Goal: Task Accomplishment & Management: Use online tool/utility

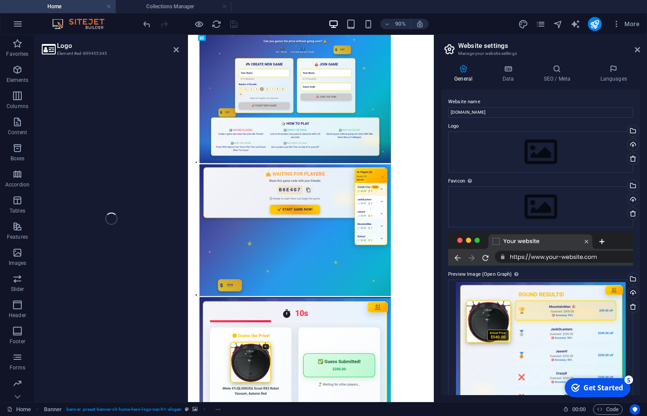
scroll to position [2191, 0]
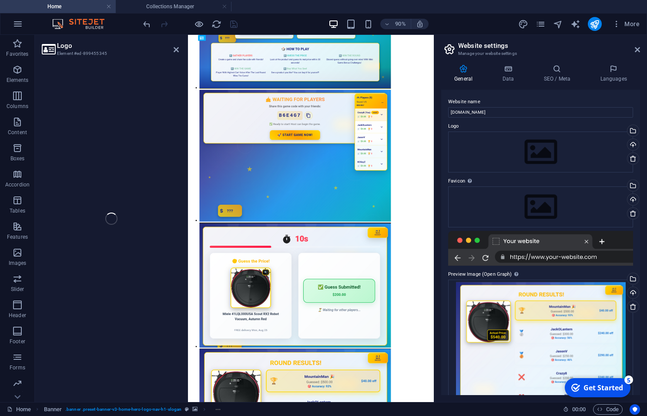
select select "px"
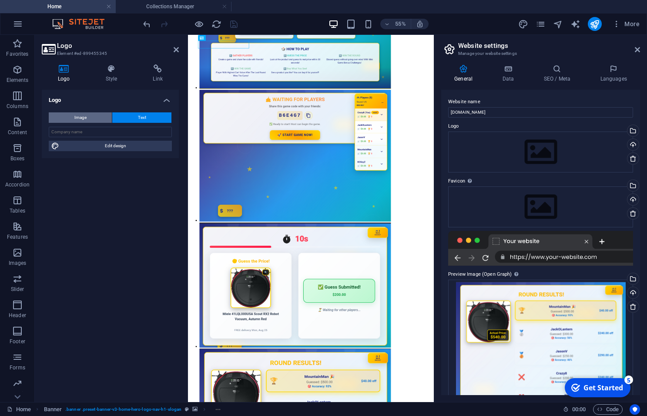
click at [98, 119] on button "Image" at bounding box center [80, 117] width 63 height 10
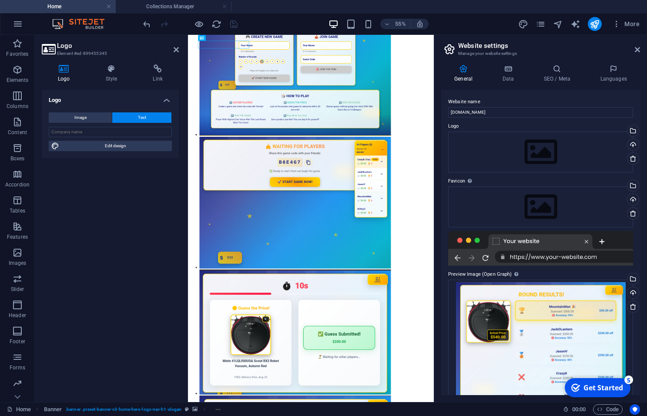
select select "DISABLED_OPTION_VALUE"
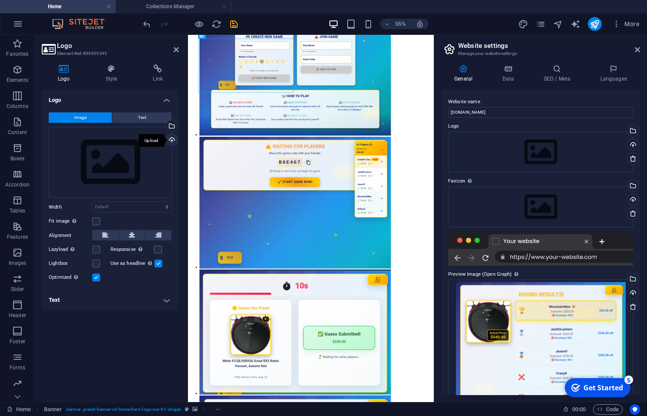
click at [173, 139] on div "Upload" at bounding box center [170, 140] width 13 height 13
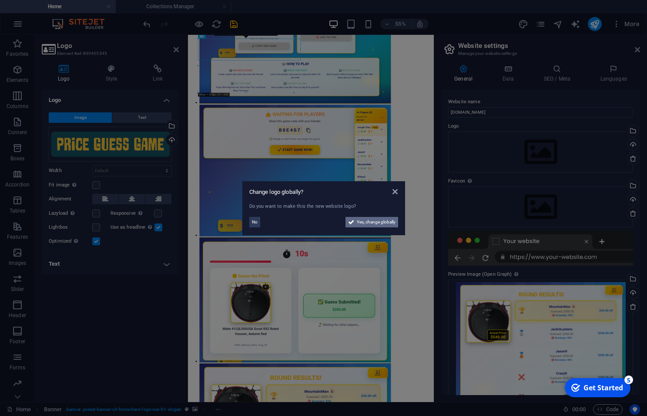
click at [364, 223] on span "Yes, change globally" at bounding box center [376, 222] width 39 height 10
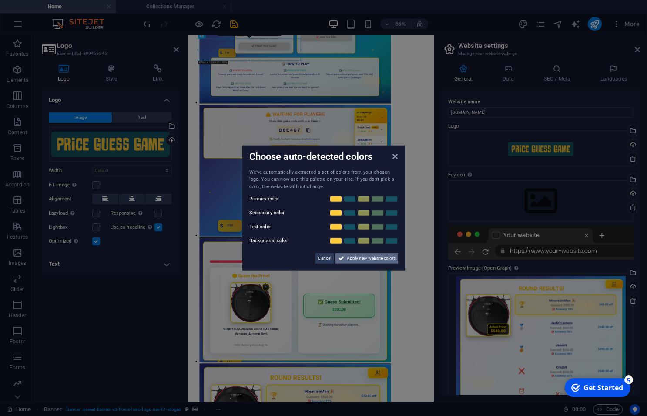
click at [363, 261] on span "Apply new website colors" at bounding box center [371, 258] width 49 height 10
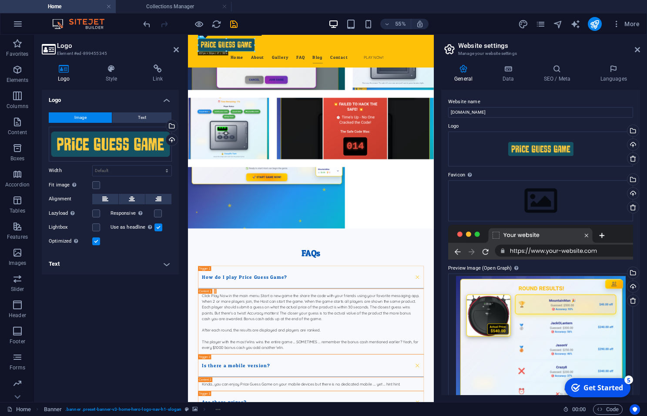
drag, startPoint x: 300, startPoint y: 60, endPoint x: 244, endPoint y: 161, distance: 114.8
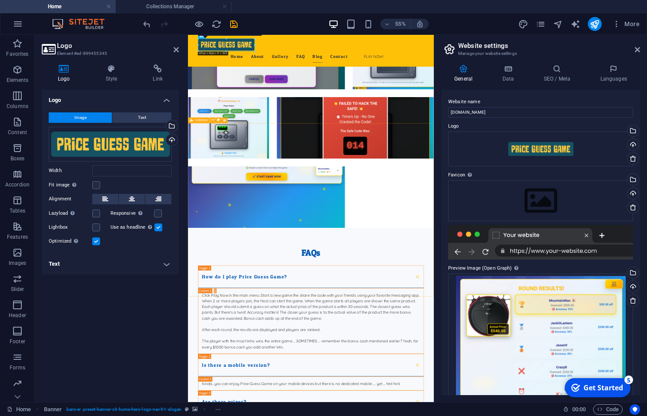
type input "236"
select select "px"
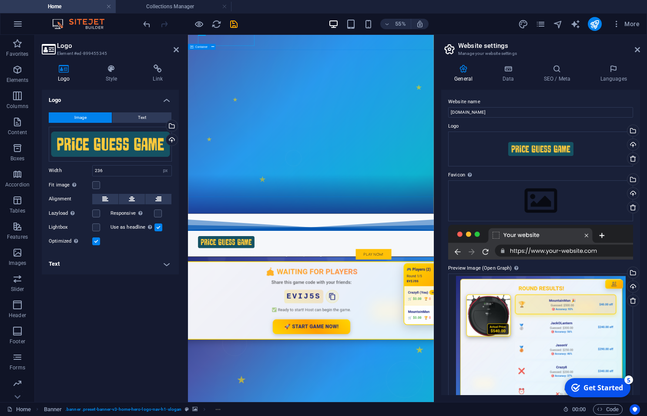
scroll to position [0, 0]
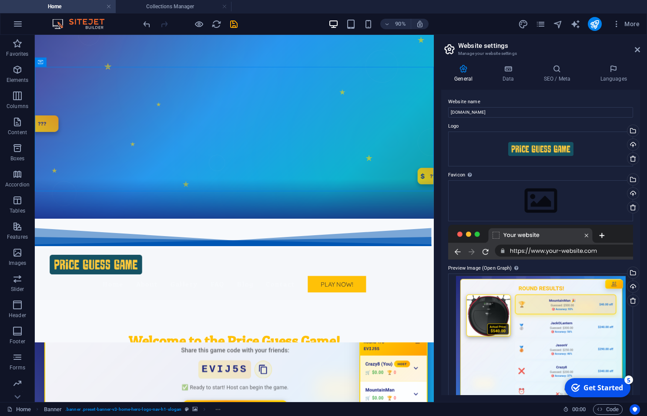
click at [227, 24] on div at bounding box center [189, 24] width 97 height 14
drag, startPoint x: 232, startPoint y: 26, endPoint x: 321, endPoint y: 94, distance: 111.8
click at [232, 26] on icon "save" at bounding box center [234, 24] width 10 height 10
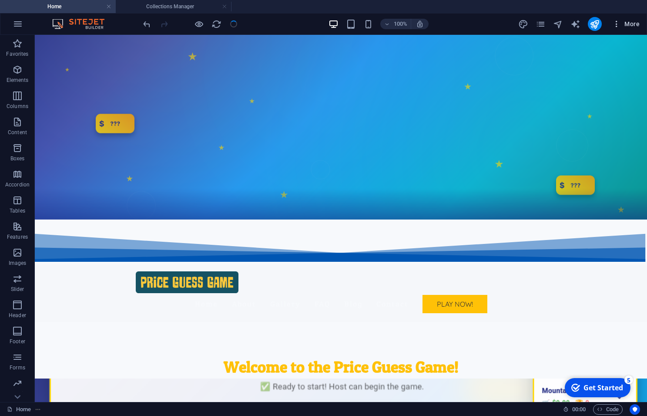
click at [638, 30] on button "More" at bounding box center [626, 24] width 34 height 14
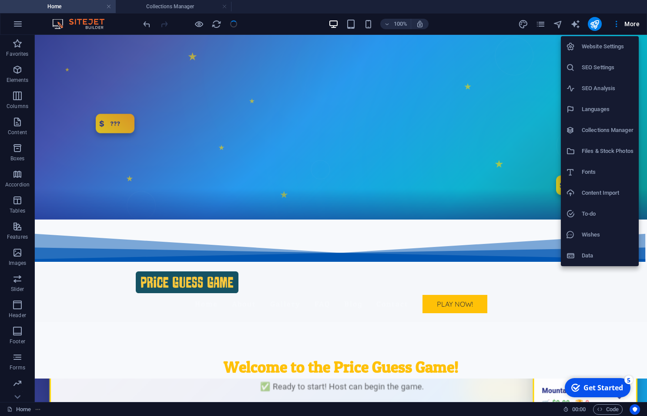
click at [619, 72] on h6 "SEO Settings" at bounding box center [608, 67] width 52 height 10
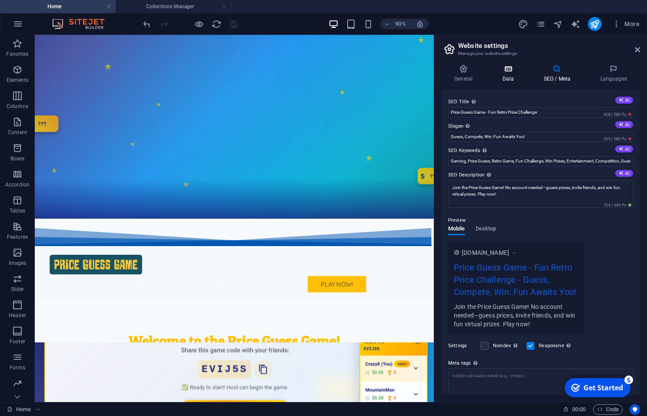
click at [505, 68] on icon at bounding box center [508, 68] width 38 height 9
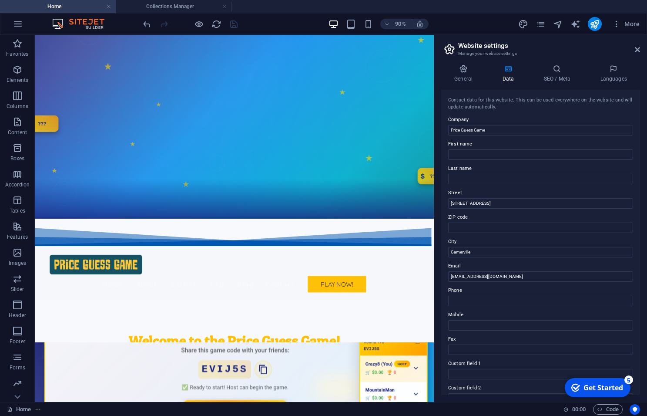
scroll to position [113, 0]
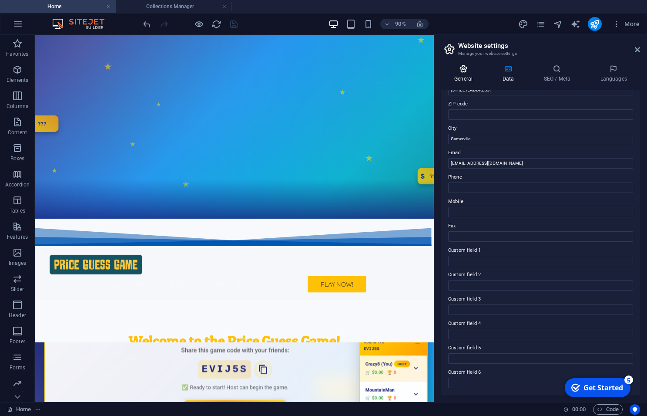
click at [465, 71] on icon at bounding box center [463, 68] width 44 height 9
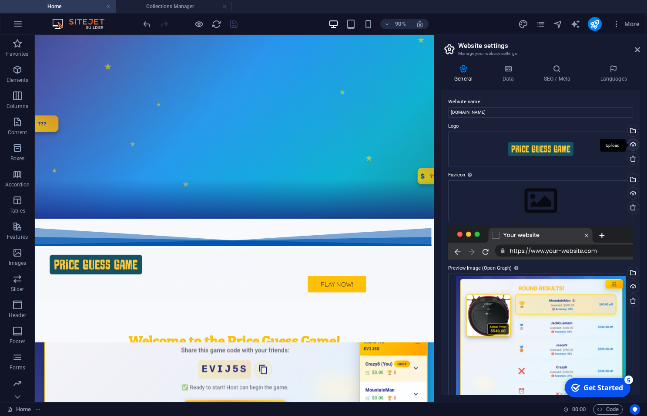
click at [632, 145] on div "Upload" at bounding box center [632, 145] width 13 height 13
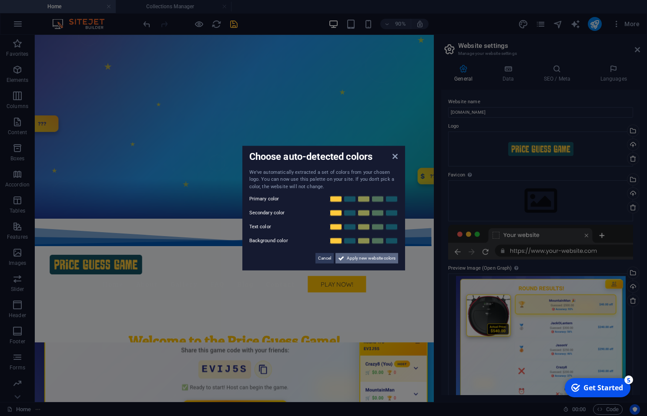
click at [374, 262] on span "Apply new website colors" at bounding box center [371, 258] width 49 height 10
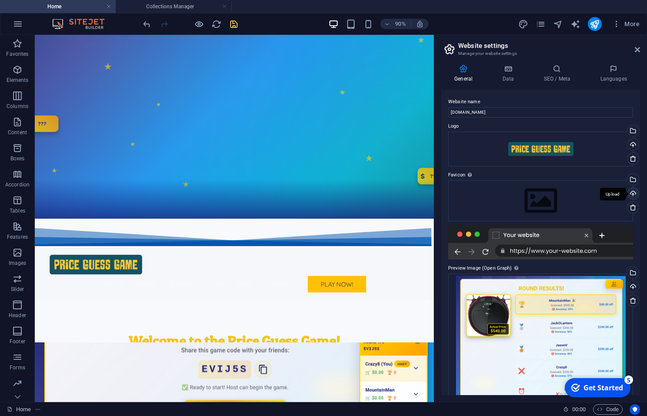
click at [631, 194] on div "Upload" at bounding box center [632, 194] width 13 height 13
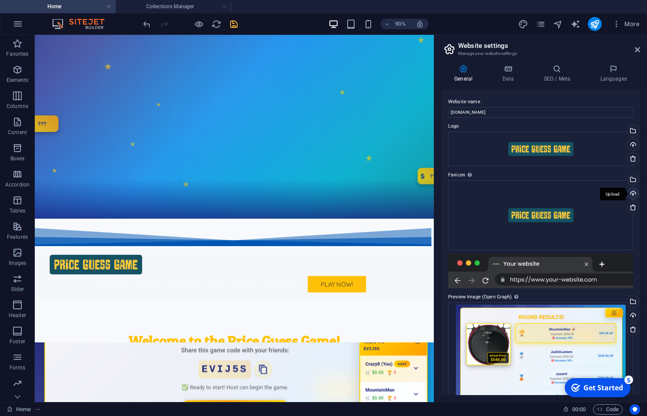
click at [631, 195] on div "Upload" at bounding box center [632, 194] width 13 height 13
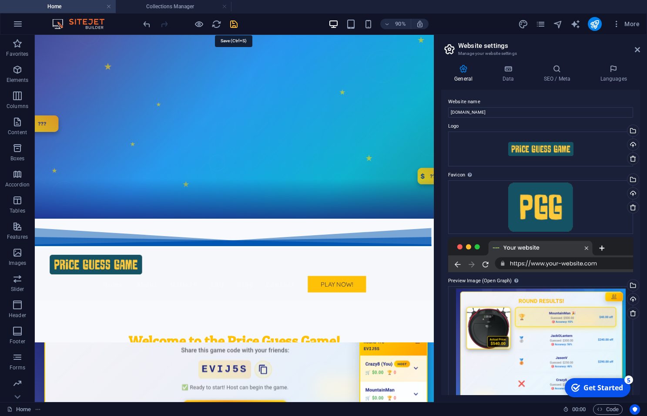
click at [237, 26] on icon "save" at bounding box center [234, 24] width 10 height 10
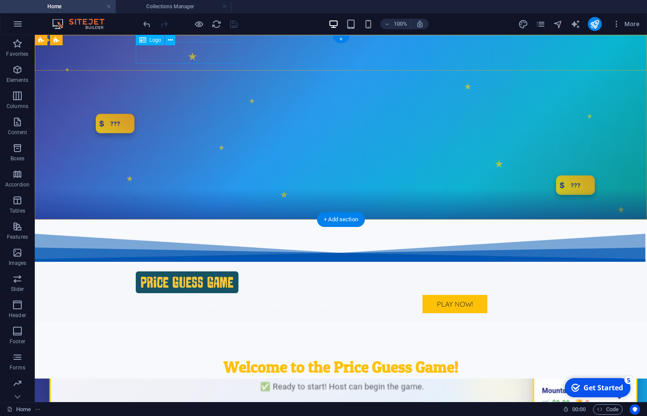
click at [138, 271] on div at bounding box center [341, 282] width 411 height 22
click at [217, 322] on div "Welcome to the Price Guess Game! Guess and Win: The Ultimate Game of Guess That…" at bounding box center [341, 381] width 612 height 118
click at [201, 271] on div at bounding box center [341, 282] width 411 height 22
click at [225, 322] on div "Welcome to the Price Guess Game! Guess and Win: The Ultimate Game of Guess That…" at bounding box center [341, 381] width 612 height 118
click at [204, 271] on div at bounding box center [341, 282] width 411 height 22
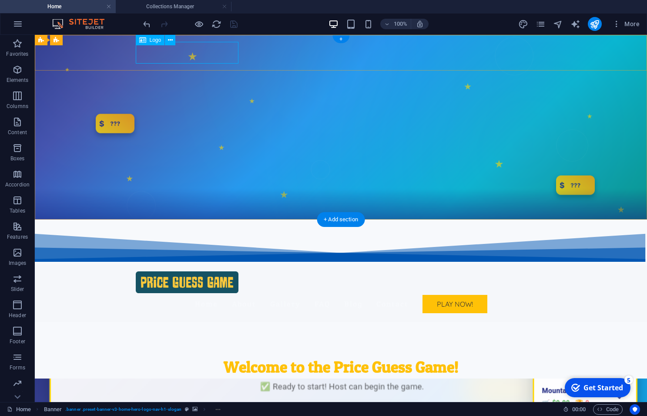
click at [141, 271] on div at bounding box center [341, 282] width 411 height 22
click at [146, 271] on div at bounding box center [341, 282] width 411 height 22
select select "px"
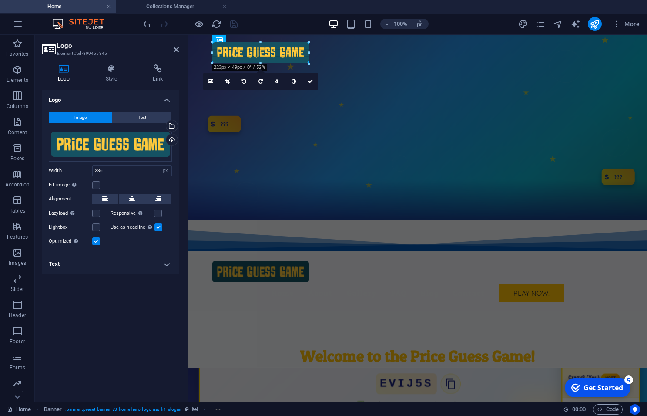
drag, startPoint x: 211, startPoint y: 62, endPoint x: 218, endPoint y: 63, distance: 7.0
type input "222"
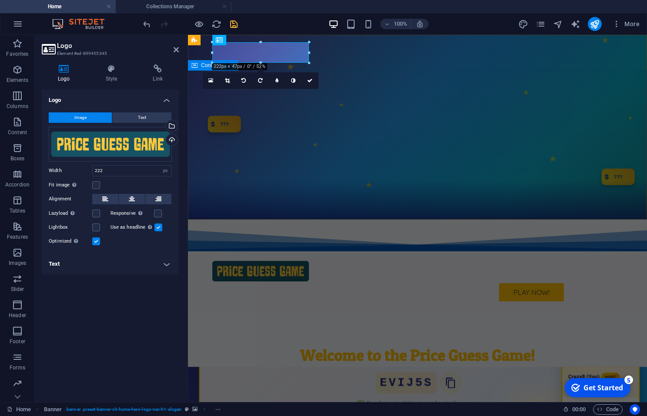
click at [425, 310] on div "Welcome to the Price Guess Game! Guess and Win: The Ultimate Game of Guess That…" at bounding box center [417, 369] width 459 height 118
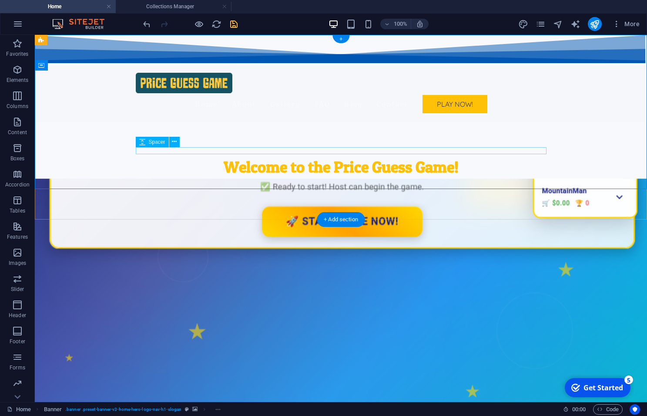
scroll to position [0, 0]
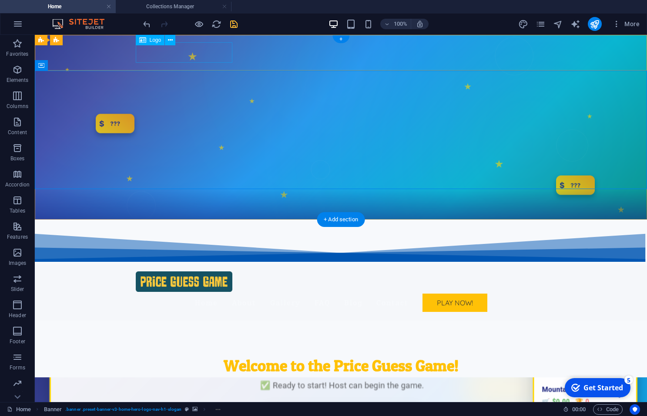
click at [181, 271] on div at bounding box center [341, 281] width 411 height 20
select select "px"
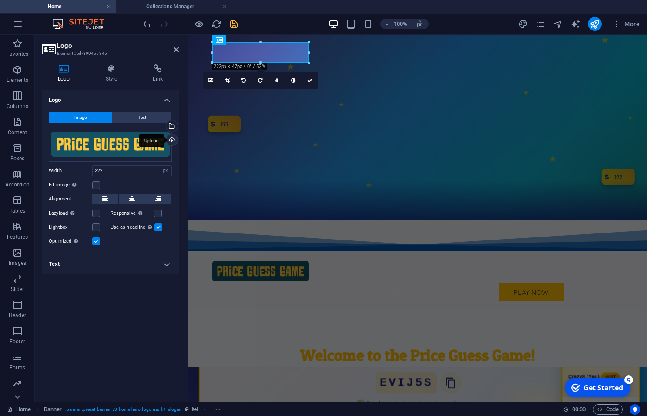
click at [168, 142] on div "Upload" at bounding box center [170, 140] width 13 height 13
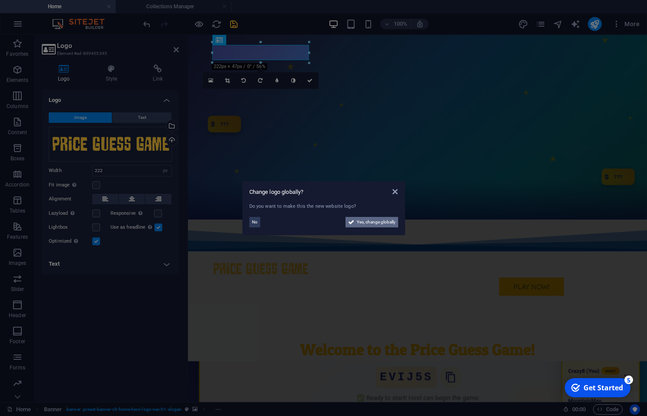
click at [368, 224] on span "Yes, change globally" at bounding box center [376, 222] width 39 height 10
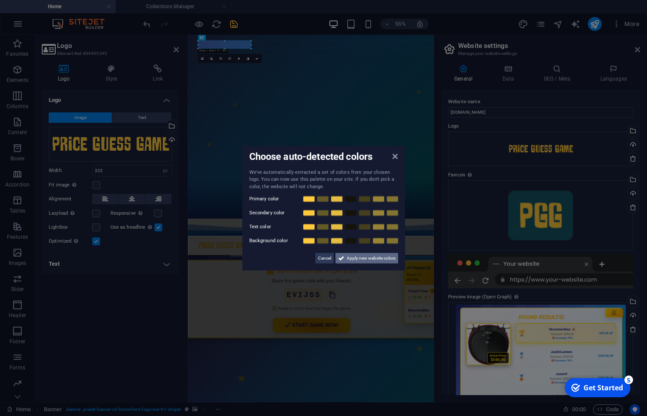
click at [357, 261] on span "Apply new website colors" at bounding box center [371, 258] width 49 height 10
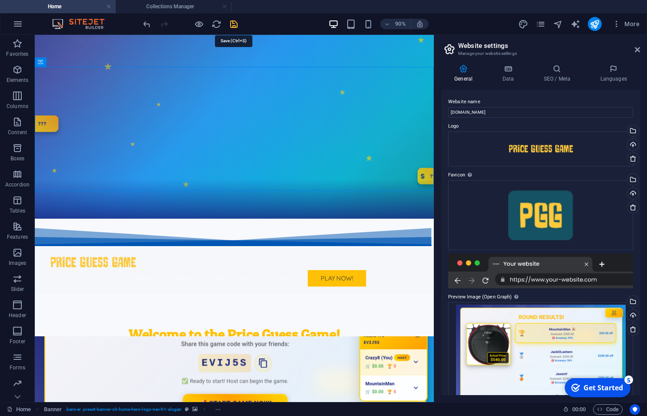
click at [234, 23] on icon "save" at bounding box center [234, 24] width 10 height 10
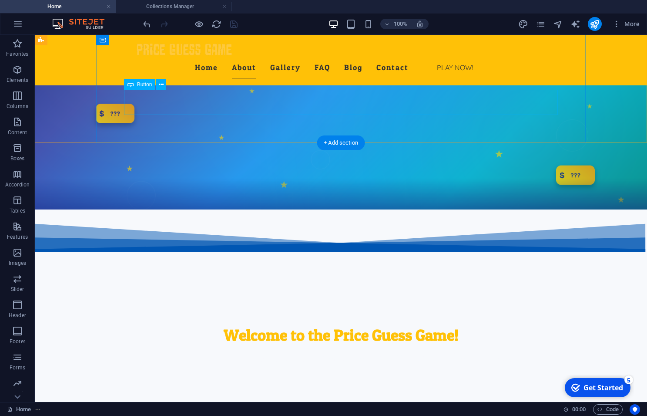
scroll to position [198, 0]
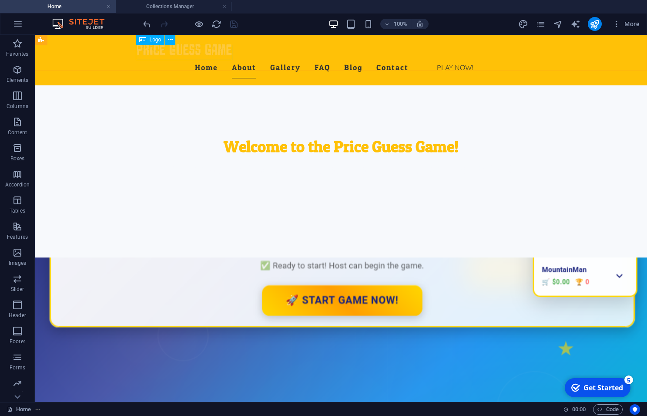
click at [174, 53] on div at bounding box center [341, 49] width 411 height 15
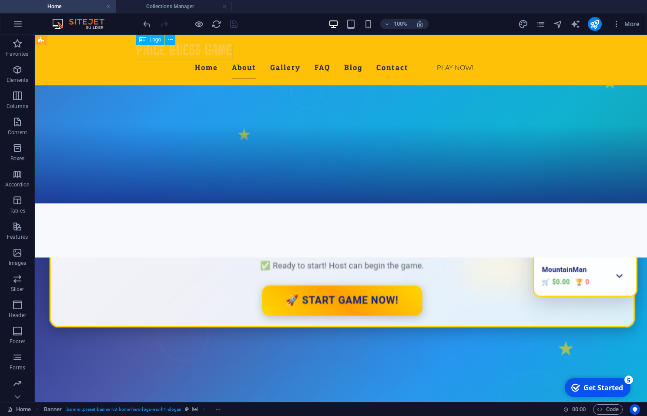
select select "px"
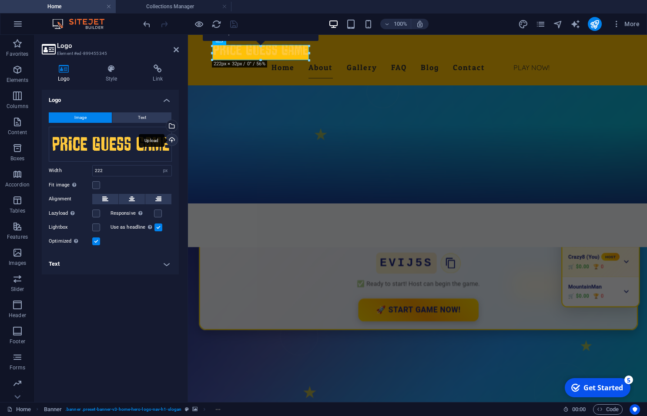
click at [172, 139] on div "Upload" at bounding box center [170, 140] width 13 height 13
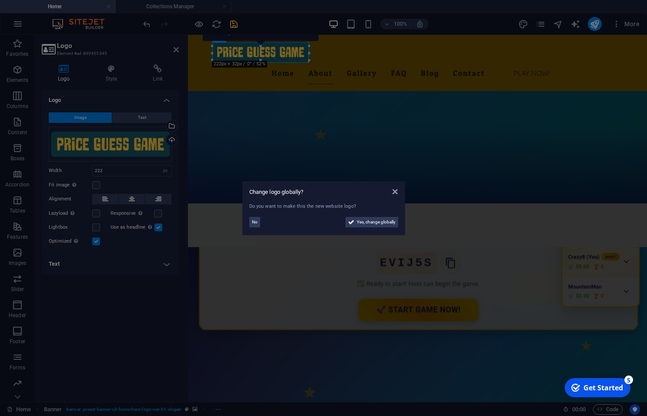
click at [276, 67] on aside "Change logo globally? Do you want to make this the new website logo? No Yes, ch…" at bounding box center [323, 208] width 647 height 416
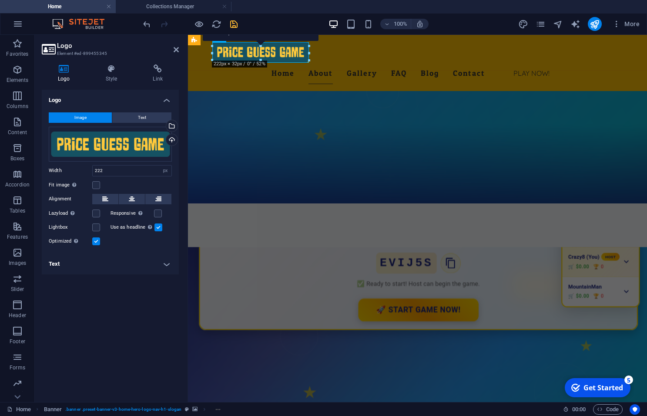
click at [204, 61] on div "Home About Gallery FAQ Blog Contact Play Now!" at bounding box center [417, 63] width 459 height 56
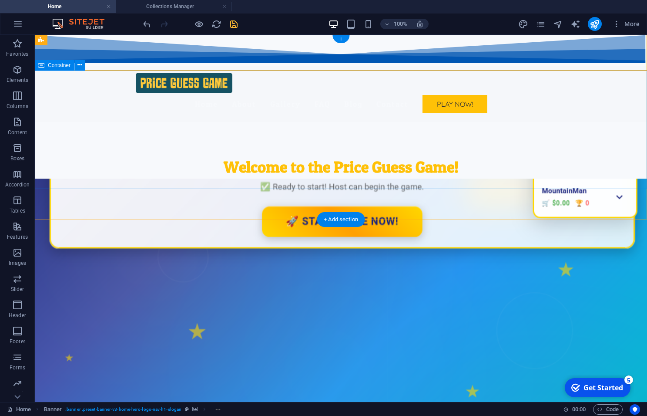
scroll to position [0, 0]
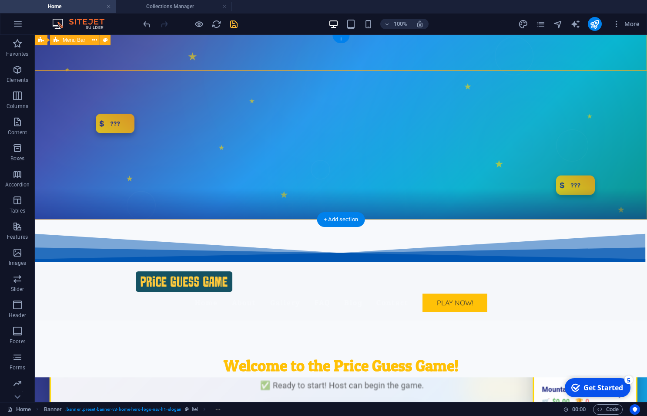
click at [82, 264] on div "Home About Gallery FAQ Blog Contact Play Now!" at bounding box center [341, 292] width 612 height 56
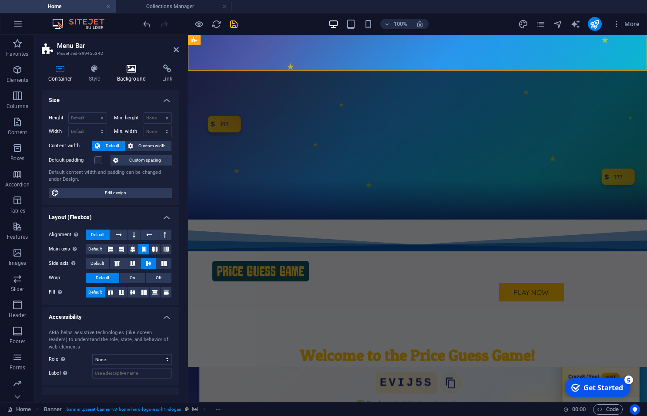
select select "rem"
select select "preset-menu-v2-home-hero-logo-nav-h1-menu"
click at [93, 73] on h4 "Style" at bounding box center [96, 73] width 28 height 18
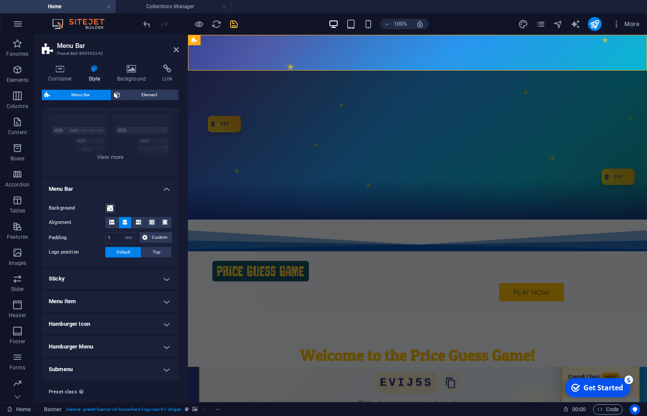
scroll to position [89, 0]
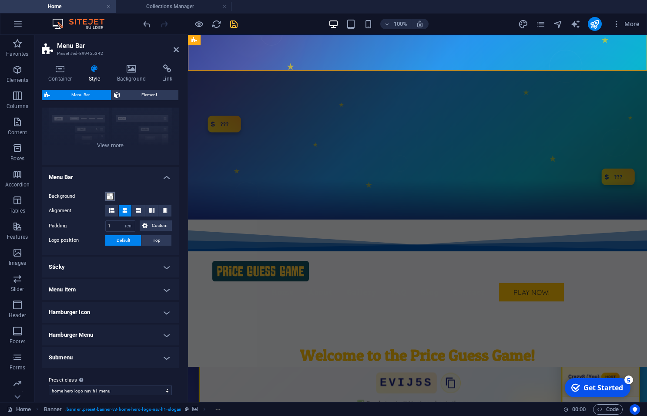
click at [110, 193] on span at bounding box center [110, 196] width 7 height 7
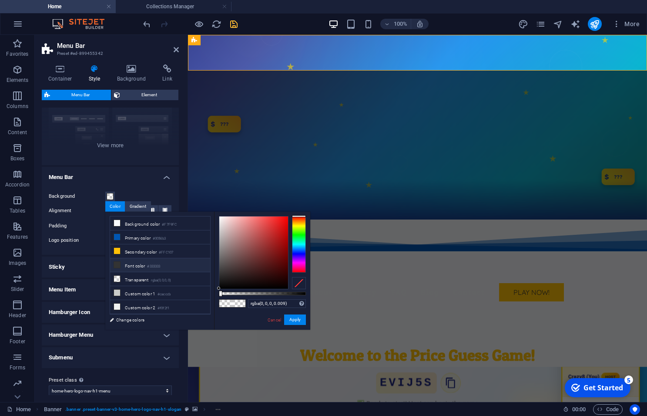
click at [116, 262] on icon at bounding box center [117, 265] width 6 height 6
click at [292, 321] on button "Apply" at bounding box center [295, 319] width 22 height 10
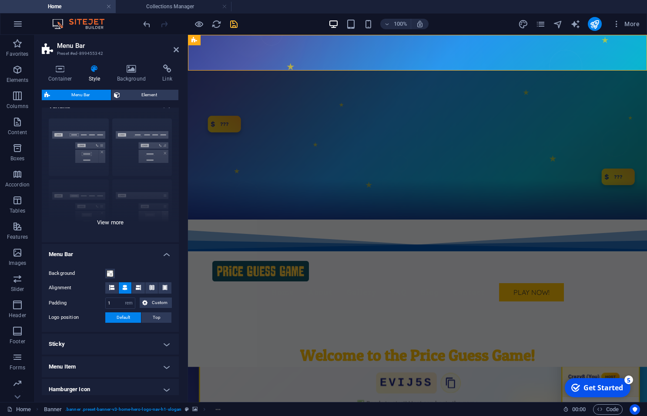
scroll to position [0, 0]
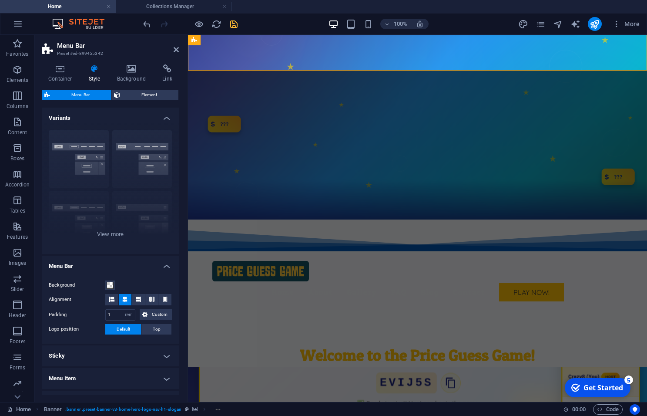
click at [113, 290] on div "Background" at bounding box center [110, 285] width 123 height 10
click at [111, 286] on span at bounding box center [110, 285] width 7 height 7
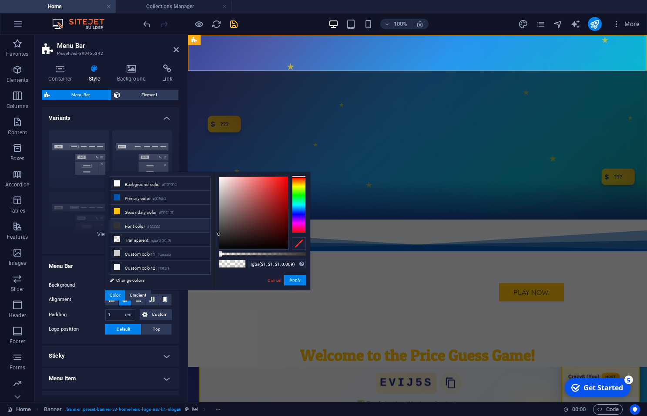
click at [132, 223] on li "Font color #333333" at bounding box center [160, 225] width 100 height 14
click at [114, 226] on li "Font color #333333" at bounding box center [160, 225] width 100 height 14
click at [114, 226] on span at bounding box center [117, 224] width 7 height 7
type input "#333333"
drag, startPoint x: 221, startPoint y: 254, endPoint x: 312, endPoint y: 256, distance: 91.4
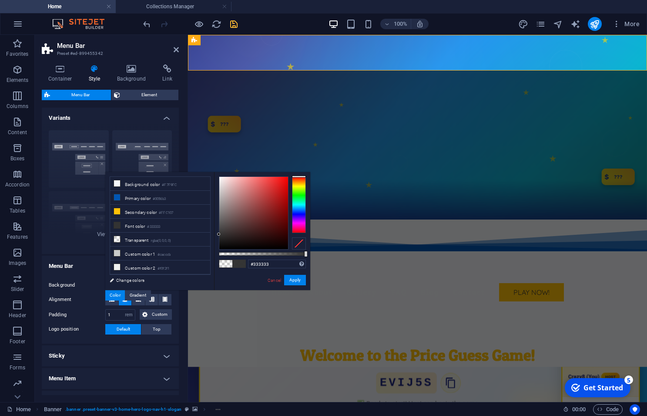
click at [312, 256] on body "Price Guess Game Home Collections Manager Favorites Elements Columns Content Bo…" at bounding box center [323, 208] width 647 height 416
click at [295, 282] on button "Apply" at bounding box center [295, 280] width 22 height 10
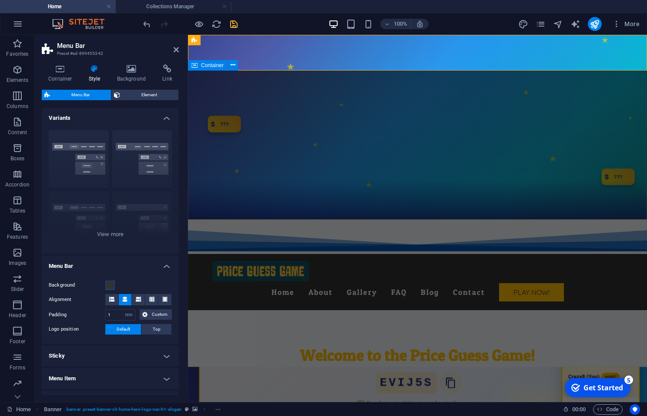
click at [266, 310] on div "Welcome to the Price Guess Game! Guess and Win: The Ultimate Game of Guess That…" at bounding box center [417, 369] width 459 height 118
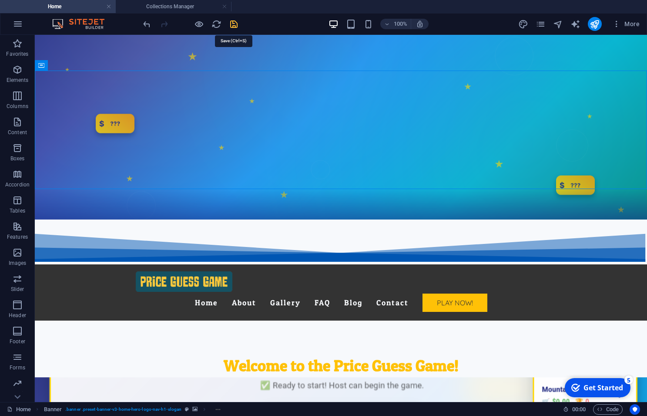
drag, startPoint x: 236, startPoint y: 25, endPoint x: 252, endPoint y: 116, distance: 92.2
click at [236, 25] on icon "save" at bounding box center [234, 24] width 10 height 10
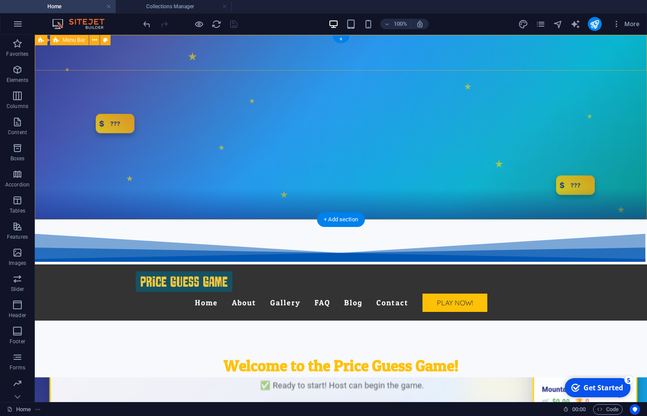
click at [124, 264] on div "Home About Gallery FAQ Blog Contact Play Now!" at bounding box center [341, 292] width 612 height 56
select select "rem"
select select "preset-menu-v2-home-hero-logo-nav-h1-menu"
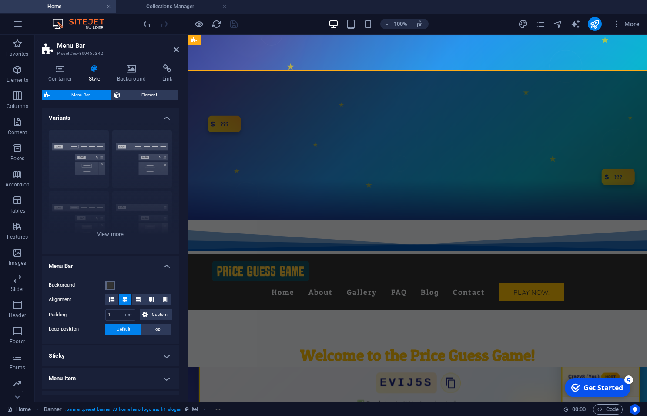
click at [112, 284] on span at bounding box center [110, 285] width 7 height 7
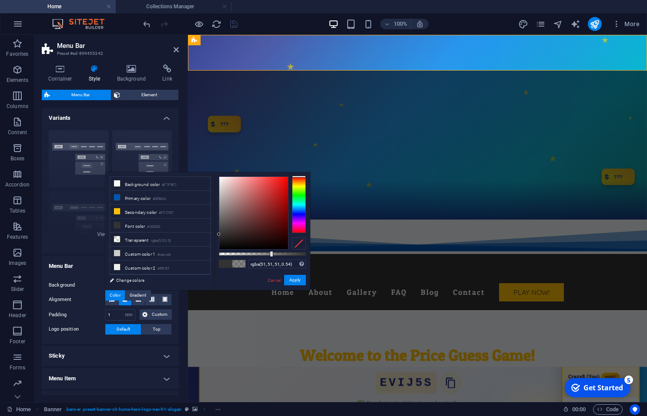
drag, startPoint x: 303, startPoint y: 255, endPoint x: 266, endPoint y: 254, distance: 37.4
click at [266, 254] on div at bounding box center [262, 253] width 87 height 3
type input "rgba(51, 51, 51, 0.425)"
drag, startPoint x: 266, startPoint y: 254, endPoint x: 256, endPoint y: 254, distance: 10.0
click at [256, 254] on div at bounding box center [256, 254] width 3 height 6
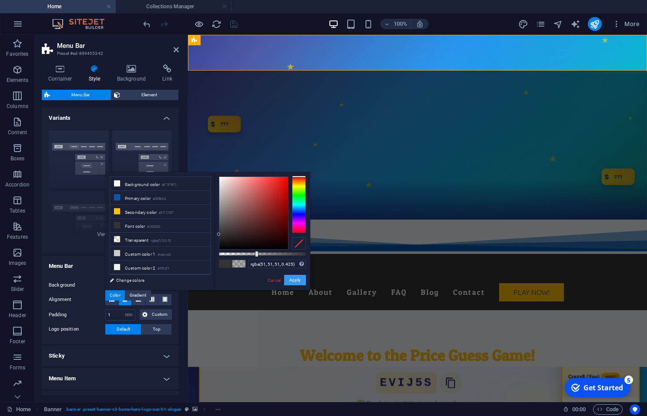
click at [294, 280] on button "Apply" at bounding box center [295, 280] width 22 height 10
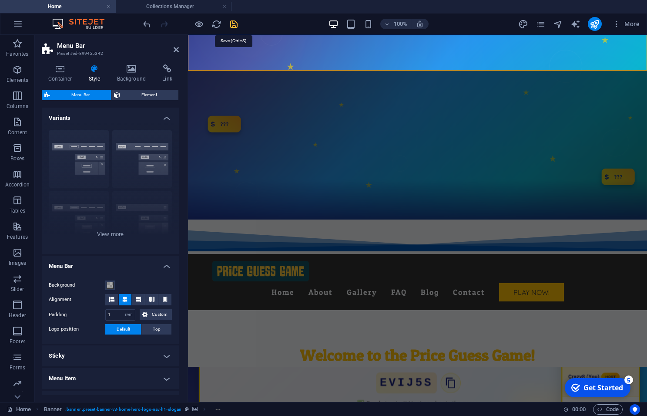
click at [236, 22] on icon "save" at bounding box center [234, 24] width 10 height 10
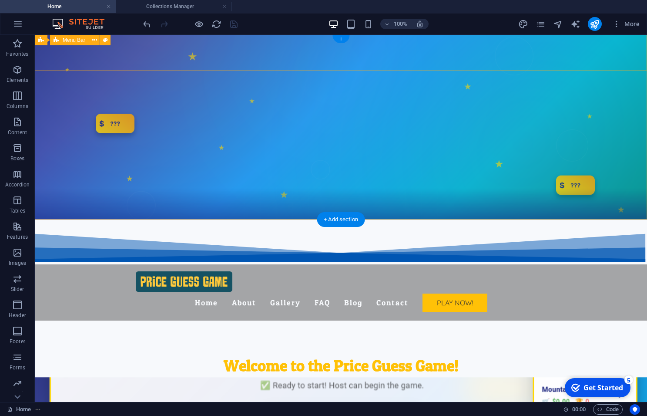
click at [97, 264] on div "Home About Gallery FAQ Blog Contact Play Now!" at bounding box center [341, 292] width 612 height 56
select select "rem"
select select "preset-menu-v2-home-hero-logo-nav-h1-menu"
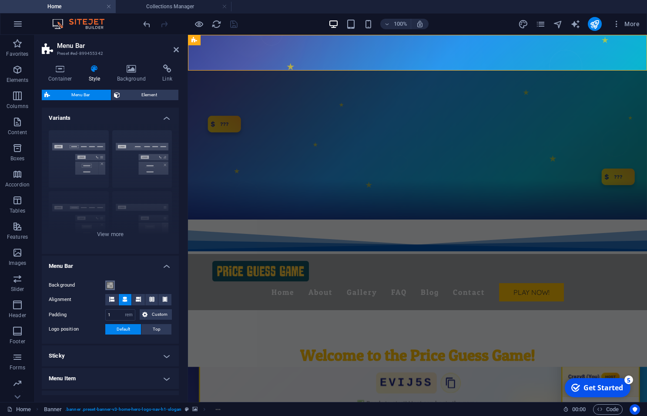
click at [113, 285] on span at bounding box center [110, 285] width 7 height 7
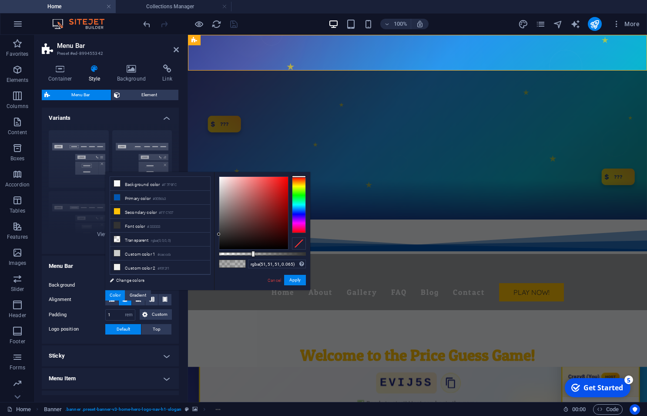
type input "rgba(51, 51, 51, 0)"
drag, startPoint x: 258, startPoint y: 255, endPoint x: 254, endPoint y: 268, distance: 14.5
click at [206, 258] on div "less Background color #F7F9FC Primary color #0056b3 Secondary color #FFC107 Fon…" at bounding box center [207, 231] width 205 height 118
click at [297, 280] on button "Apply" at bounding box center [295, 280] width 22 height 10
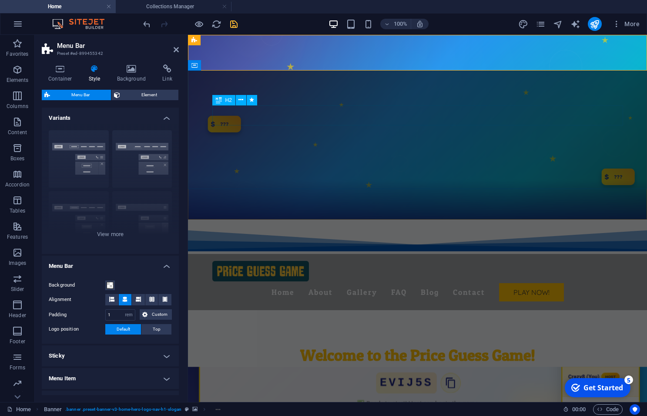
click at [272, 345] on div "Welcome to the Price Guess Game!" at bounding box center [417, 355] width 411 height 20
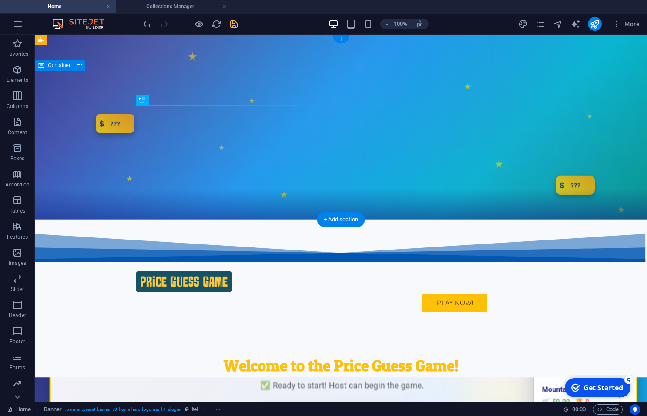
click at [103, 320] on div "Welcome to the Price Guess Game! Guess and Win: The Ultimate Game of Guess That…" at bounding box center [341, 379] width 612 height 118
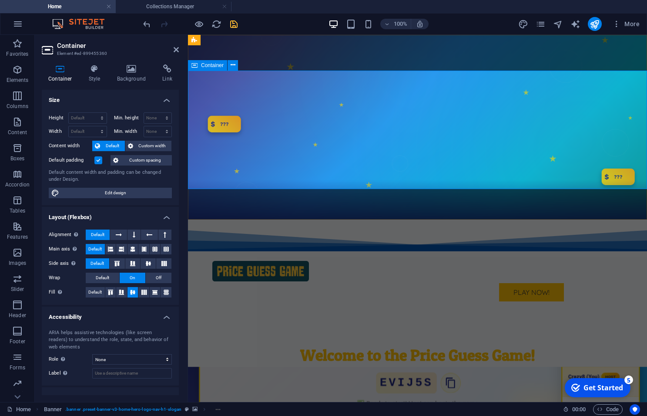
click at [272, 310] on div "Welcome to the Price Guess Game! Guess and Win: The Ultimate Game of Guess That…" at bounding box center [417, 369] width 459 height 118
click at [134, 69] on icon at bounding box center [132, 68] width 42 height 9
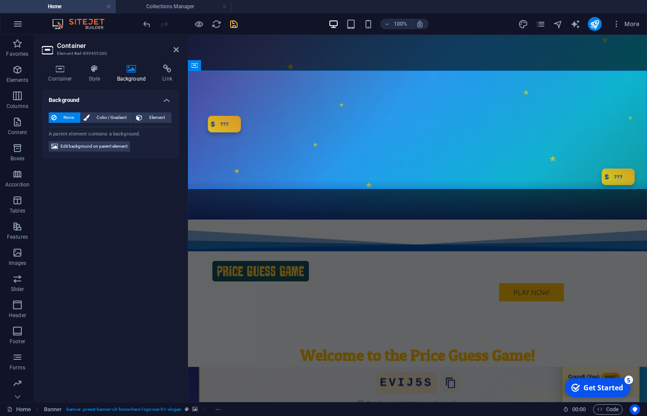
drag, startPoint x: 118, startPoint y: 148, endPoint x: 138, endPoint y: 174, distance: 32.9
click at [118, 148] on span "Edit background on parent element" at bounding box center [93, 146] width 67 height 10
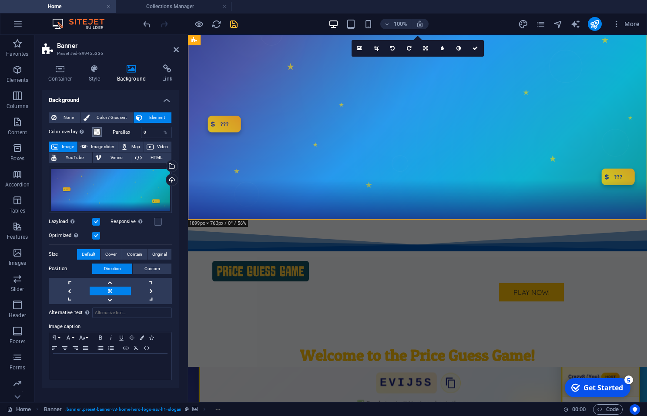
click at [98, 131] on span at bounding box center [97, 131] width 7 height 7
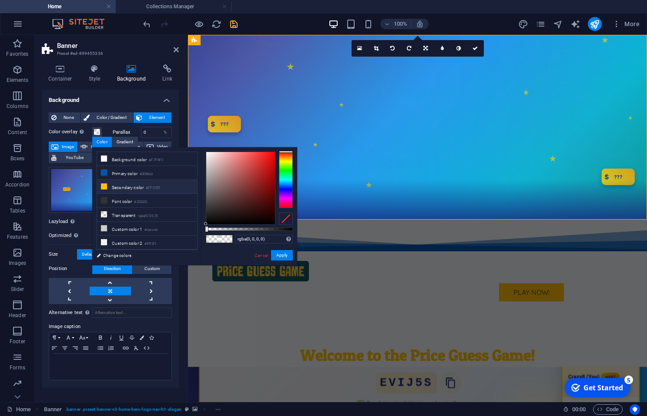
click at [116, 184] on li "Secondary color #FFC107" at bounding box center [147, 187] width 100 height 14
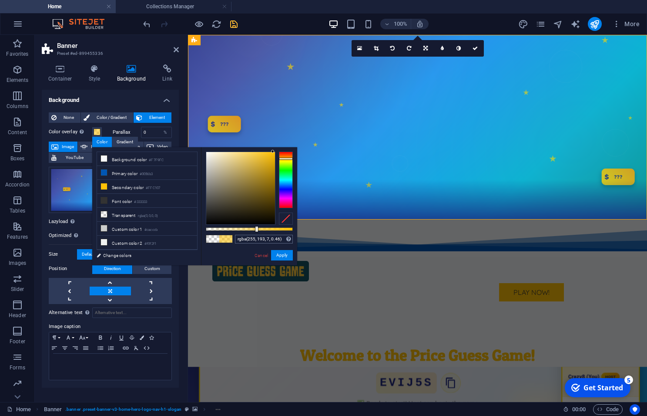
type input "rgba(255, 193, 7, 0.42)"
drag, startPoint x: 282, startPoint y: 230, endPoint x: 242, endPoint y: 239, distance: 41.1
click at [242, 239] on div "rgba(255, 193, 7, 0.42) Supported formats #0852ed rgb(8, 82, 237) rgba(8, 82, 2…" at bounding box center [249, 269] width 96 height 244
click at [280, 254] on button "Apply" at bounding box center [282, 255] width 22 height 10
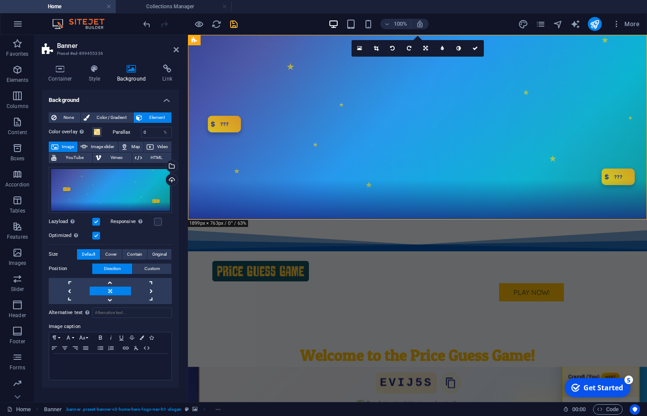
click at [236, 27] on icon "save" at bounding box center [234, 24] width 10 height 10
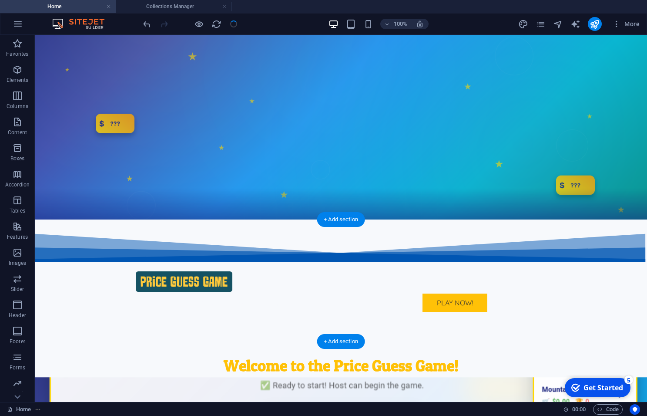
drag, startPoint x: 624, startPoint y: 293, endPoint x: 621, endPoint y: 289, distance: 5.0
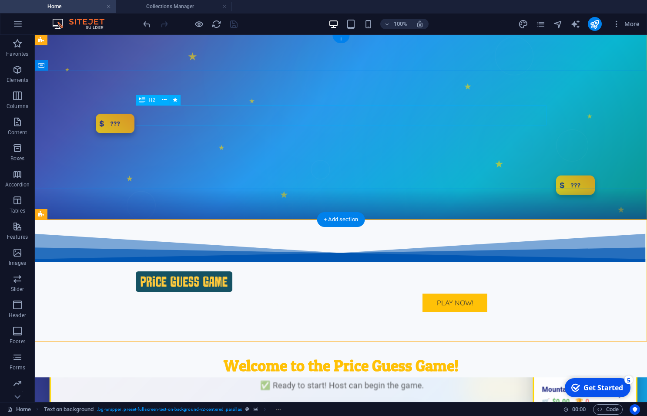
click at [410, 355] on div "Welcome to the Price Guess Game!" at bounding box center [341, 365] width 411 height 20
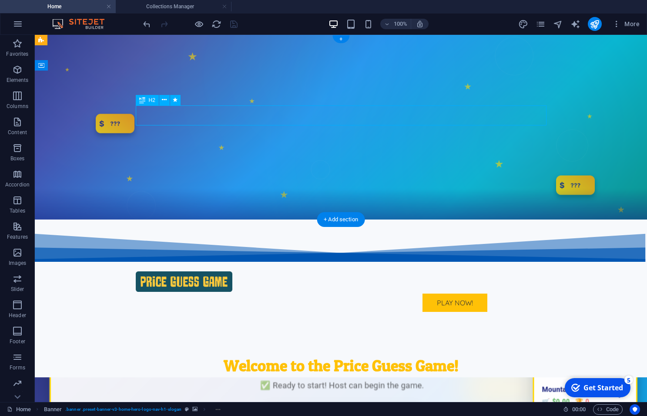
click at [410, 355] on div "Welcome to the Price Guess Game!" at bounding box center [341, 365] width 411 height 20
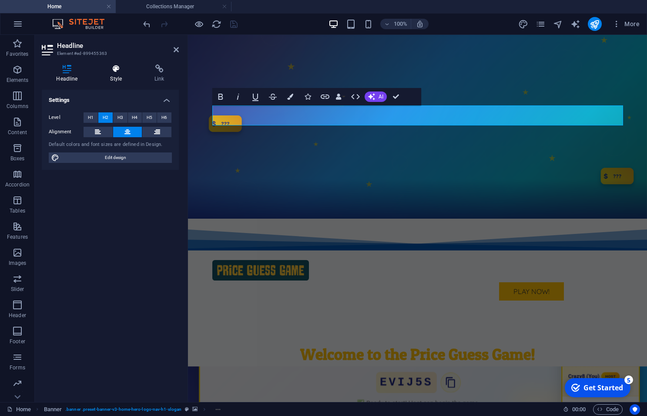
click at [116, 72] on icon at bounding box center [116, 68] width 41 height 9
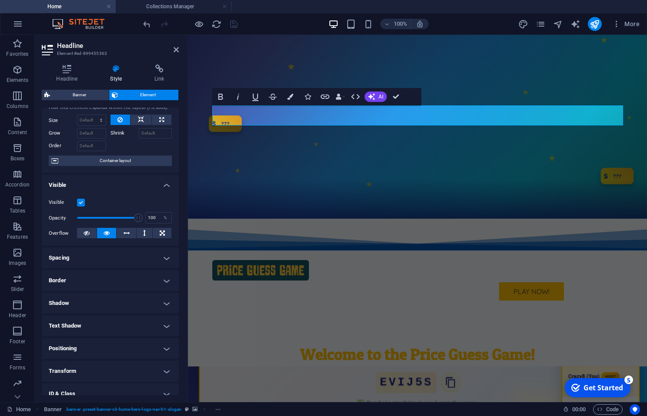
scroll to position [81, 0]
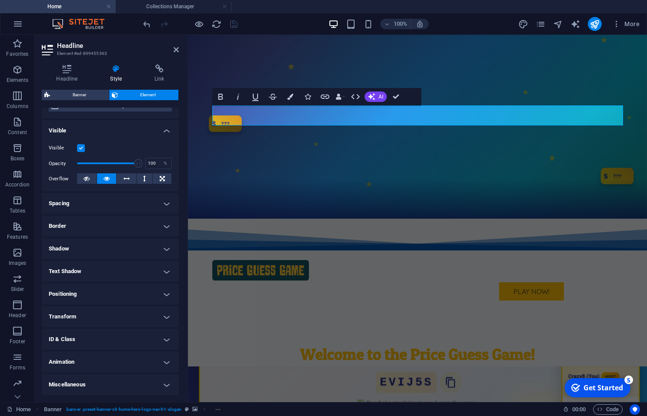
click at [111, 251] on h4 "Shadow" at bounding box center [110, 248] width 137 height 21
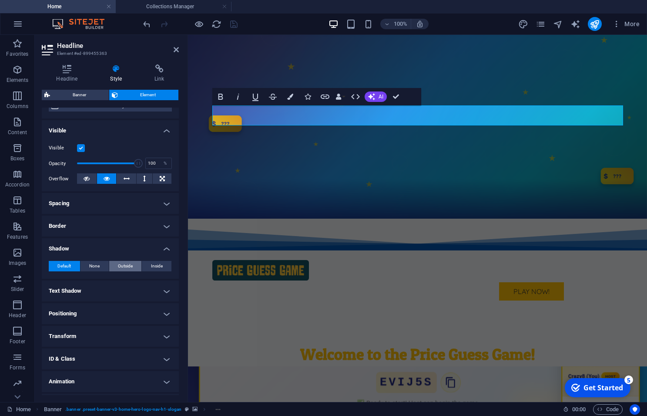
click at [124, 267] on span "Outside" at bounding box center [125, 266] width 15 height 10
type input "2"
type input "4"
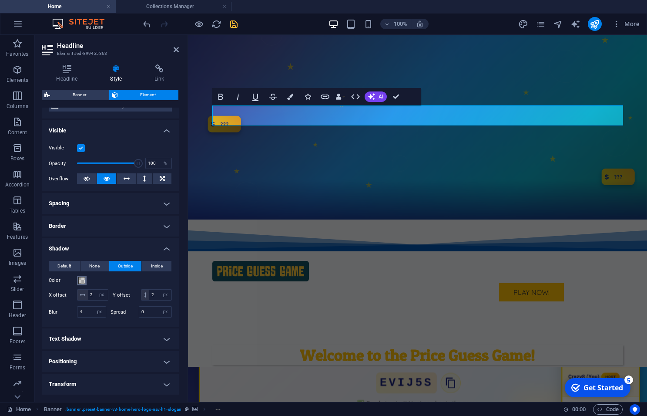
click at [85, 282] on span at bounding box center [81, 280] width 7 height 7
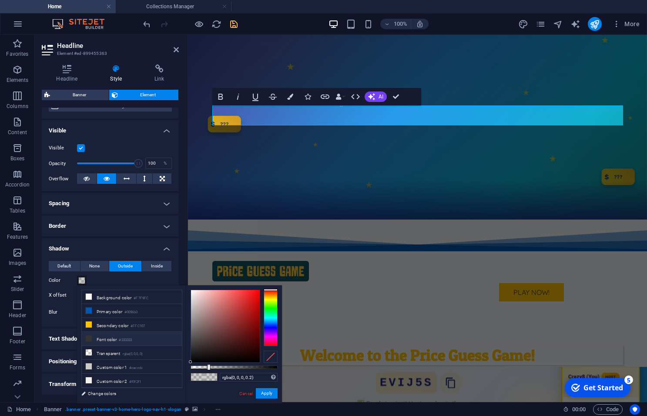
drag, startPoint x: 109, startPoint y: 339, endPoint x: 114, endPoint y: 339, distance: 4.8
click at [109, 339] on li "Font color #333333" at bounding box center [132, 339] width 100 height 14
type input "#333333"
drag, startPoint x: 274, startPoint y: 393, endPoint x: 268, endPoint y: 373, distance: 20.9
click at [274, 393] on button "Apply" at bounding box center [267, 393] width 22 height 10
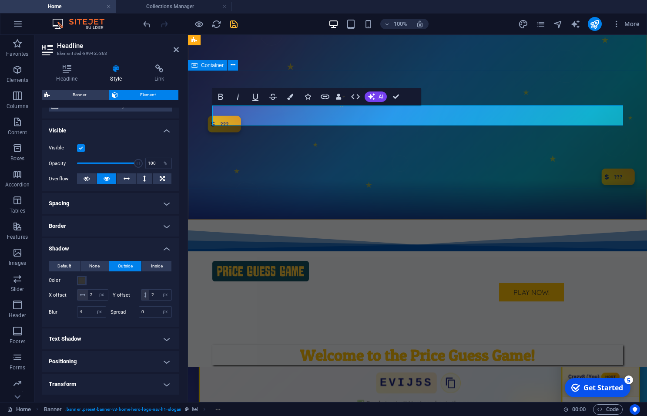
click at [336, 310] on div "Welcome to the Price Guess Game! Guess and Win: The Ultimate Game of Guess That…" at bounding box center [417, 369] width 459 height 118
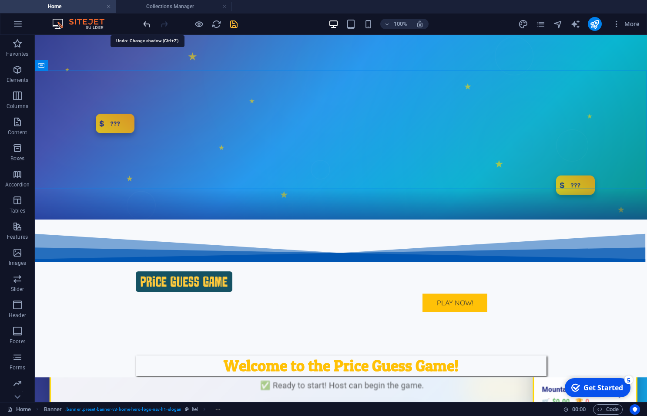
click at [149, 27] on icon "undo" at bounding box center [147, 24] width 10 height 10
click at [145, 24] on icon "undo" at bounding box center [147, 24] width 10 height 10
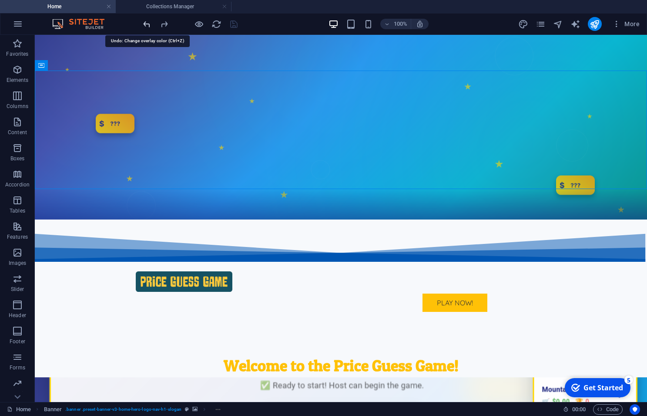
click at [145, 24] on icon "undo" at bounding box center [147, 24] width 10 height 10
drag, startPoint x: 234, startPoint y: 29, endPoint x: 211, endPoint y: 23, distance: 23.4
click at [234, 29] on icon "save" at bounding box center [234, 24] width 10 height 10
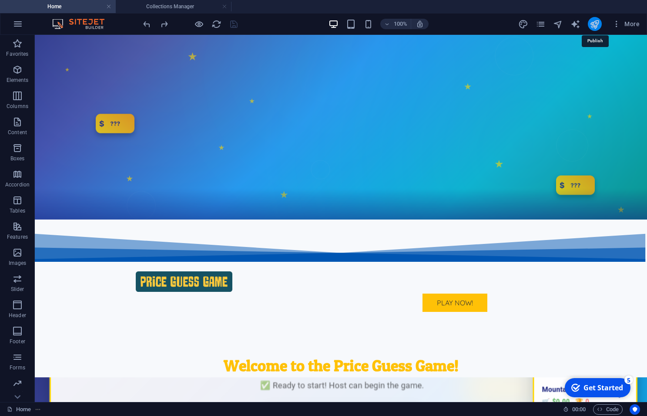
drag, startPoint x: 596, startPoint y: 23, endPoint x: 555, endPoint y: 39, distance: 43.8
click at [596, 23] on icon "publish" at bounding box center [595, 24] width 10 height 10
